Goal: Transaction & Acquisition: Purchase product/service

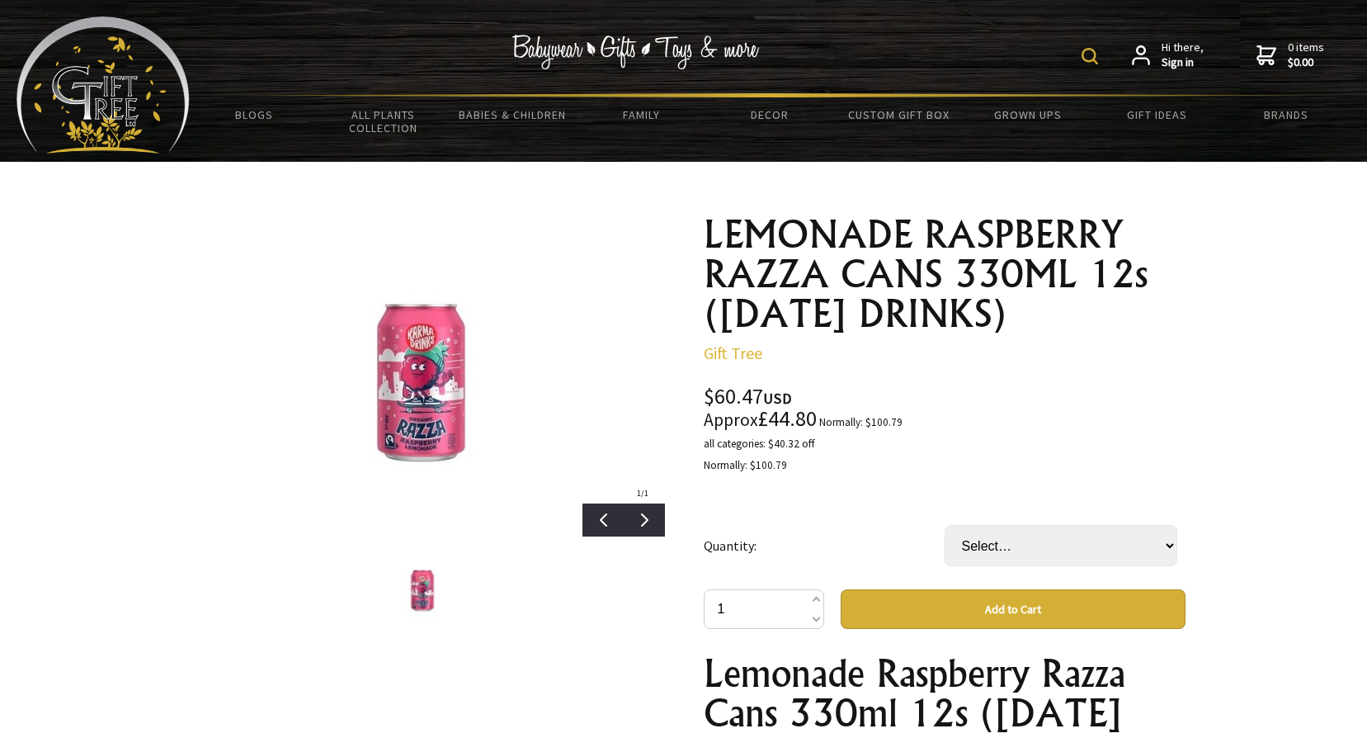
click at [417, 599] on img at bounding box center [423, 588] width 73 height 63
click at [427, 427] on img at bounding box center [423, 375] width 276 height 240
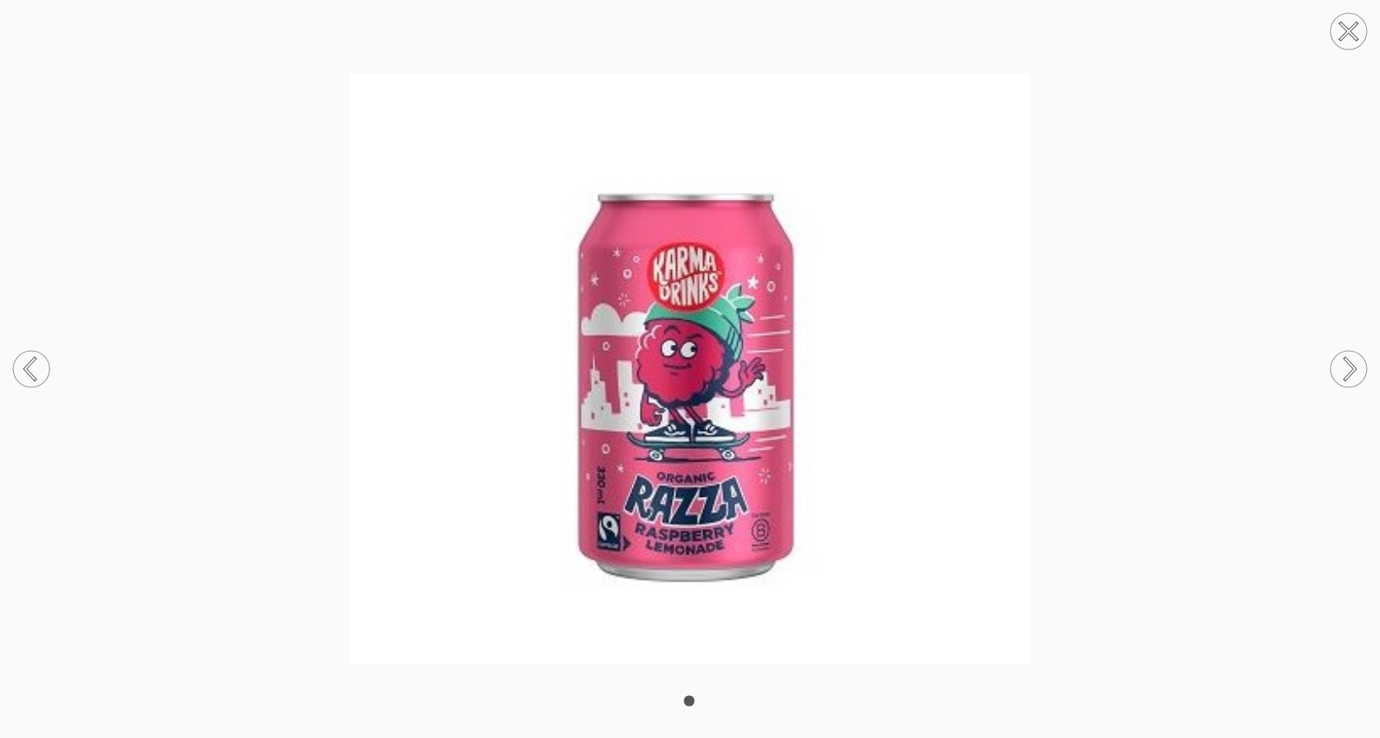
click at [1343, 25] on icon at bounding box center [1349, 32] width 16 height 16
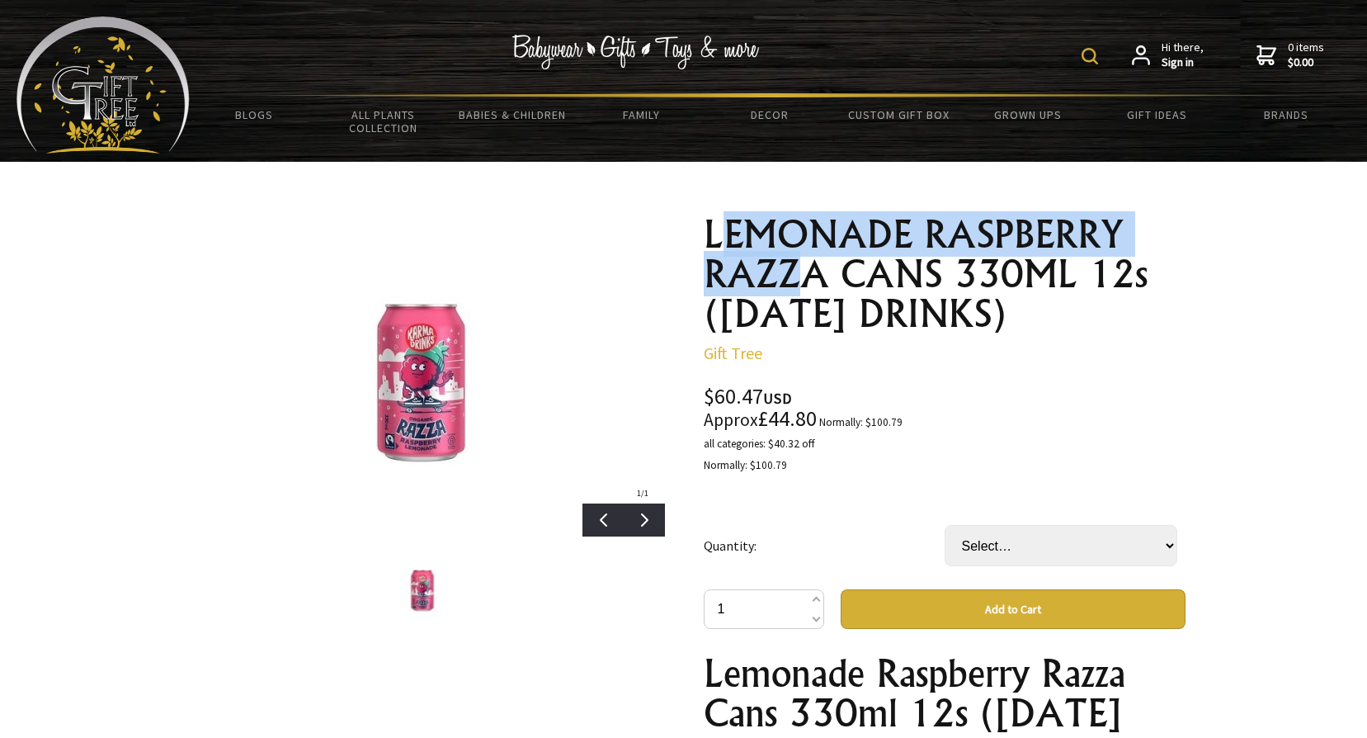
drag, startPoint x: 715, startPoint y: 232, endPoint x: 806, endPoint y: 271, distance: 99.0
click at [806, 271] on h1 "LEMONADE RASPBERRY RAZZA CANS 330ML 12s ([DATE] DRINKS)" at bounding box center [945, 274] width 482 height 119
drag, startPoint x: 806, startPoint y: 271, endPoint x: 722, endPoint y: 239, distance: 90.1
click at [722, 239] on h1 "LEMONADE RASPBERRY RAZZA CANS 330ML 12s ([DATE] DRINKS)" at bounding box center [945, 274] width 482 height 119
drag, startPoint x: 704, startPoint y: 235, endPoint x: 824, endPoint y: 279, distance: 128.2
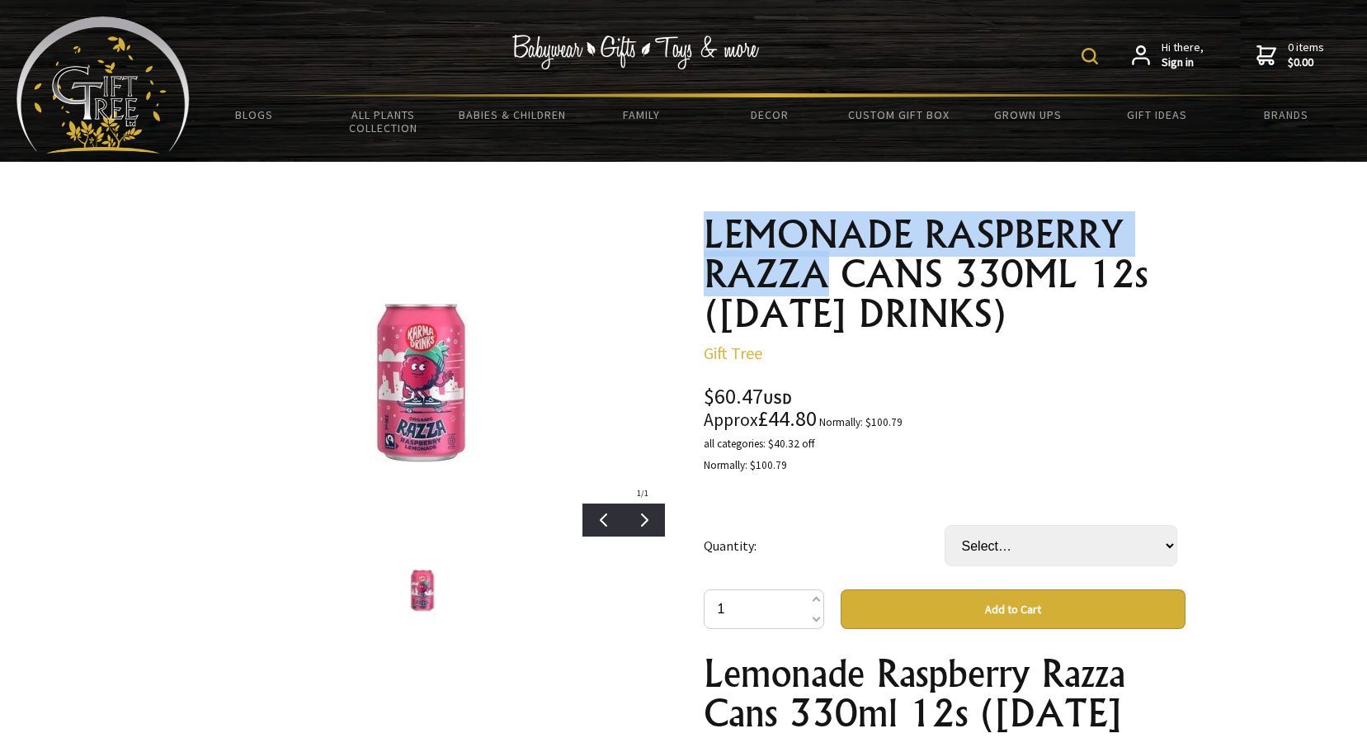
click at [824, 279] on h1 "LEMONADE RASPBERRY RAZZA CANS 330ML 12s ([DATE] DRINKS)" at bounding box center [945, 274] width 482 height 119
copy h1 "LEMONADE RASPBERRY RAZZA"
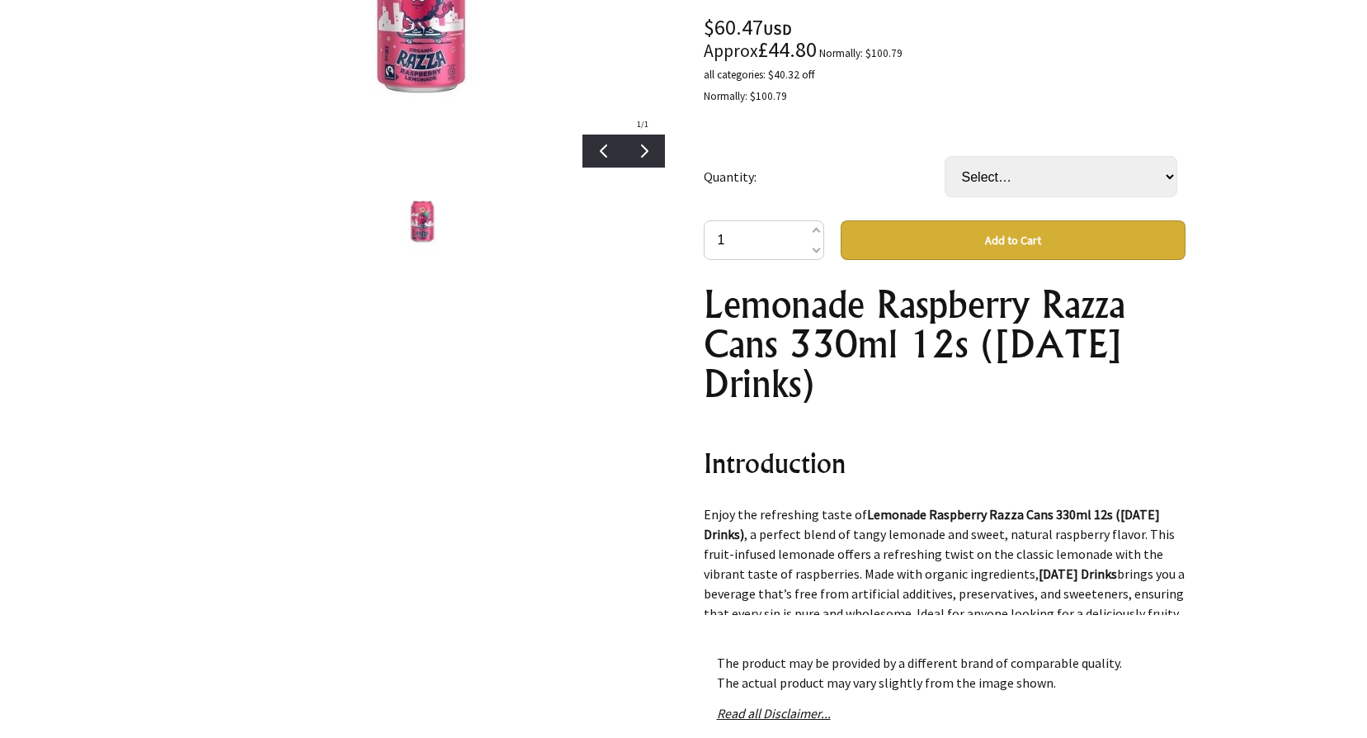
scroll to position [413, 0]
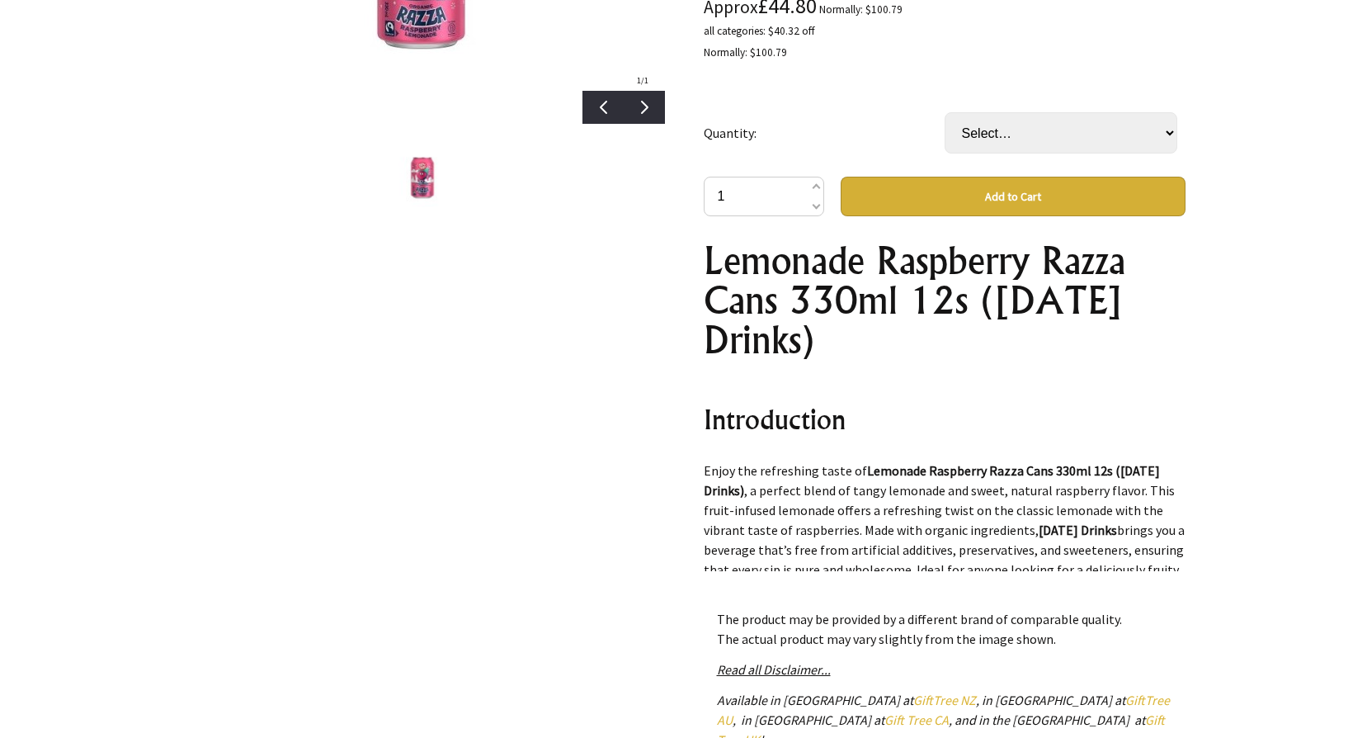
click at [873, 494] on p "Enjoy the refreshing taste of Lemonade Raspberry Razza Cans 330ml 12s ([DATE] D…" at bounding box center [945, 539] width 482 height 158
click at [887, 495] on p "Enjoy the refreshing taste of Lemonade Raspberry Razza Cans 330ml 12s ([DATE] D…" at bounding box center [945, 539] width 482 height 158
click at [705, 506] on p "Enjoy the refreshing taste of Lemonade Raspberry Razza Cans 330ml 12s ([DATE] D…" at bounding box center [945, 539] width 482 height 158
drag, startPoint x: 705, startPoint y: 510, endPoint x: 816, endPoint y: 508, distance: 110.6
click at [816, 508] on p "Enjoy the refreshing taste of Lemonade Raspberry Razza Cans 330ml 12s ([DATE] D…" at bounding box center [945, 539] width 482 height 158
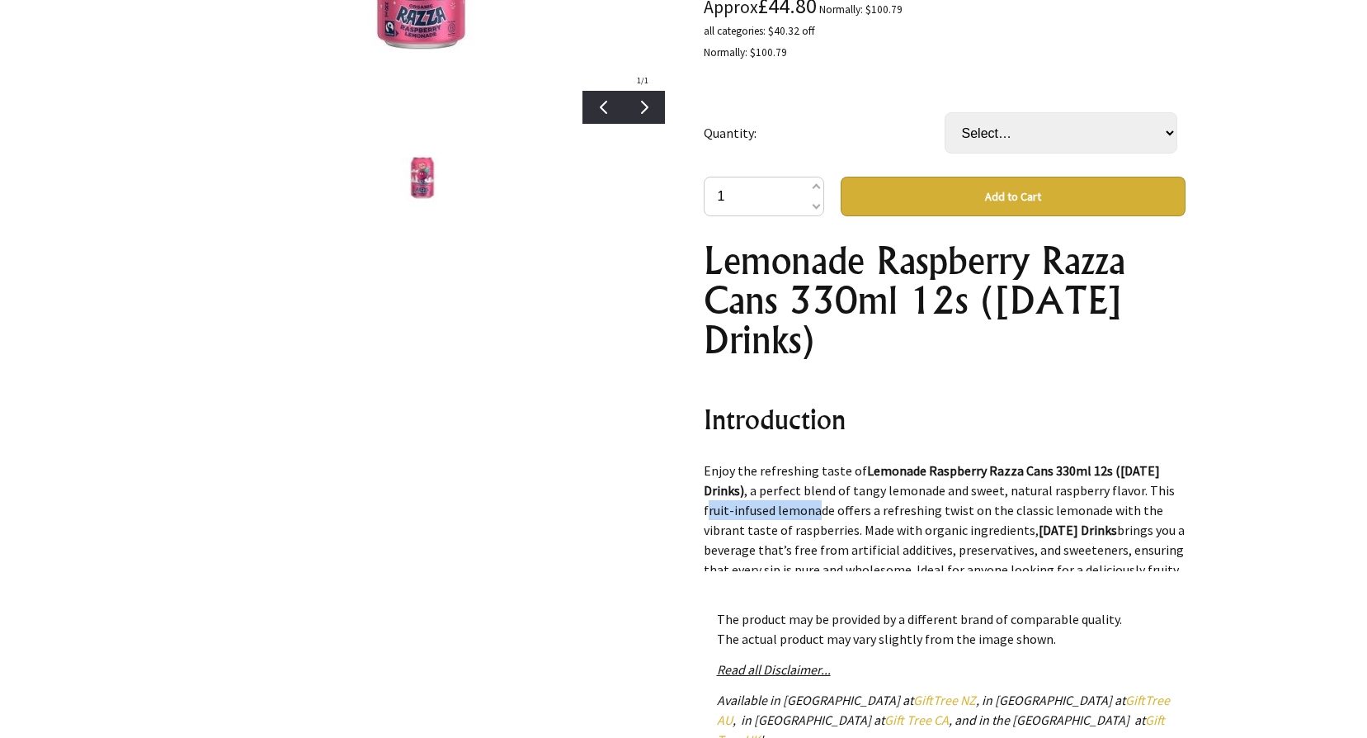
drag, startPoint x: 816, startPoint y: 508, endPoint x: 746, endPoint y: 514, distance: 70.4
click at [748, 514] on p "Enjoy the refreshing taste of Lemonade Raspberry Razza Cans 330ml 12s ([DATE] D…" at bounding box center [945, 539] width 482 height 158
drag, startPoint x: 705, startPoint y: 511, endPoint x: 809, endPoint y: 510, distance: 104.8
click at [809, 510] on p "Enjoy the refreshing taste of Lemonade Raspberry Razza Cans 330ml 12s ([DATE] D…" at bounding box center [945, 539] width 482 height 158
drag, startPoint x: 809, startPoint y: 510, endPoint x: 790, endPoint y: 491, distance: 27.4
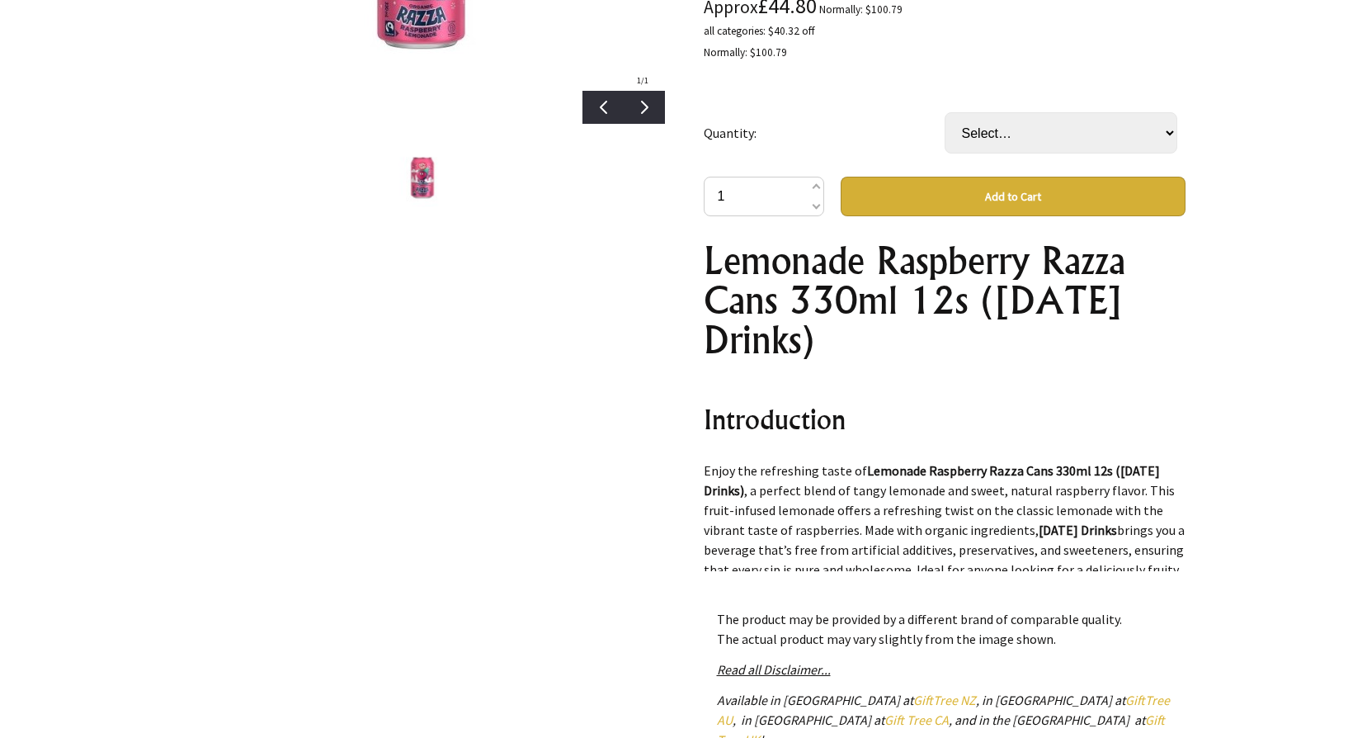
click at [790, 491] on p "Enjoy the refreshing taste of Lemonade Raspberry Razza Cans 330ml 12s ([DATE] D…" at bounding box center [945, 539] width 482 height 158
drag, startPoint x: 881, startPoint y: 494, endPoint x: 1131, endPoint y: 494, distance: 250.0
click at [1131, 494] on p "Enjoy the refreshing taste of Lemonade Raspberry Razza Cans 330ml 12s ([DATE] D…" at bounding box center [945, 539] width 482 height 158
copy p "lemonade and sweet, natural raspberry flavor"
